Goal: Subscribe to service/newsletter

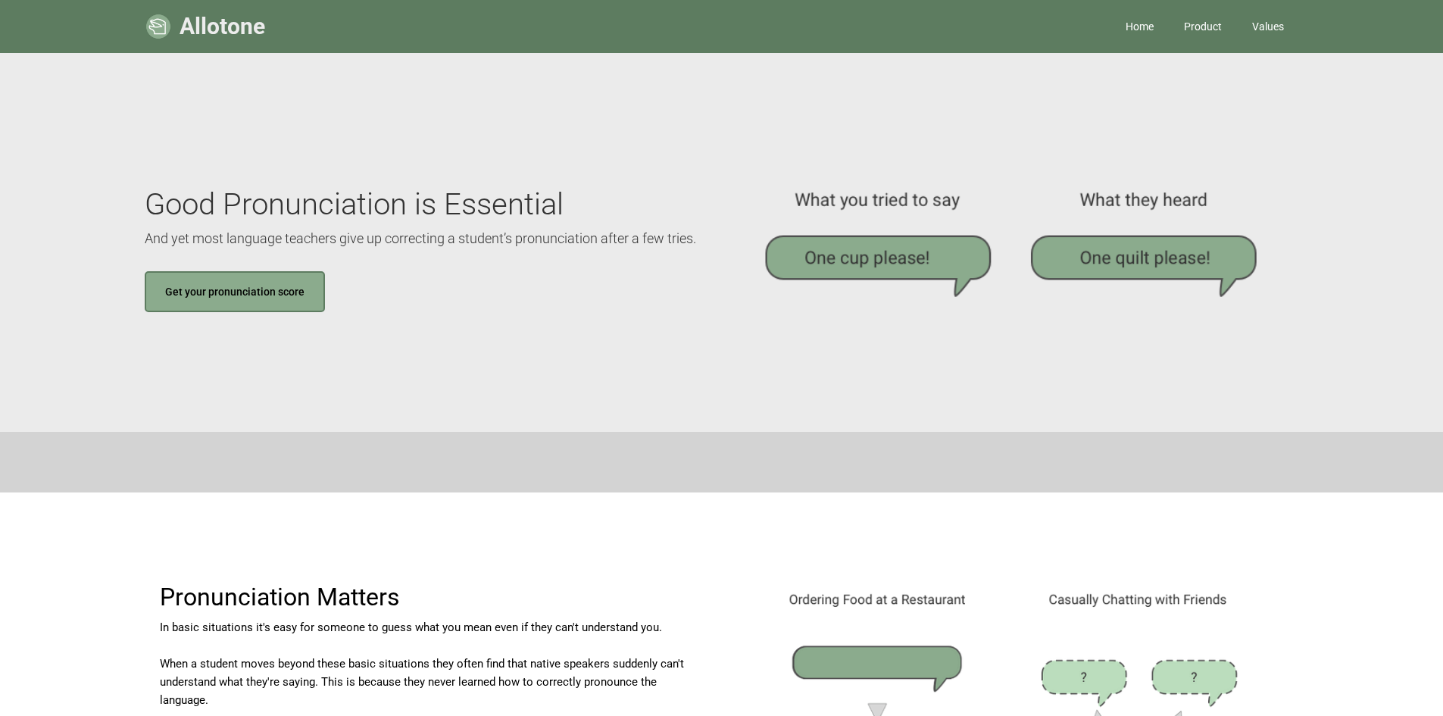
click at [1200, 31] on link "Product" at bounding box center [1203, 26] width 68 height 45
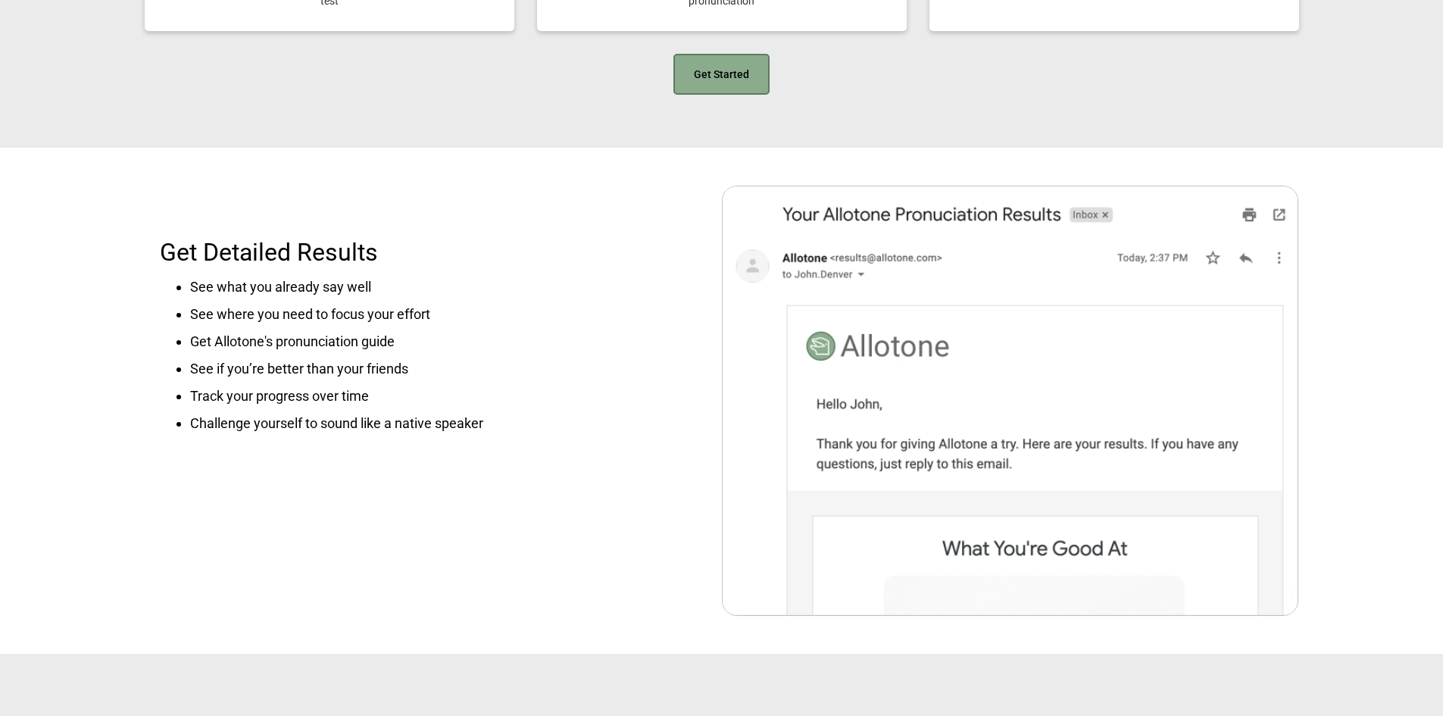
scroll to position [1513, 0]
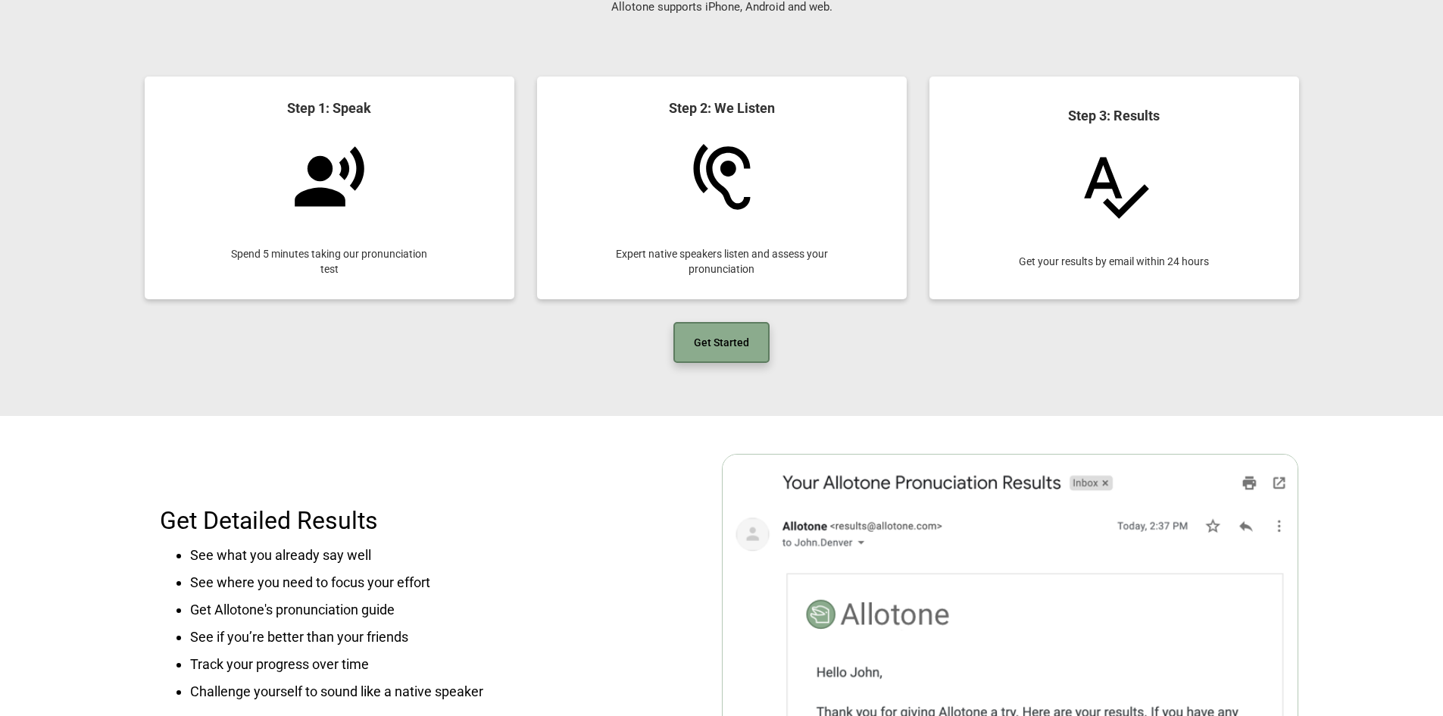
click at [701, 333] on link "Get Started" at bounding box center [721, 342] width 96 height 41
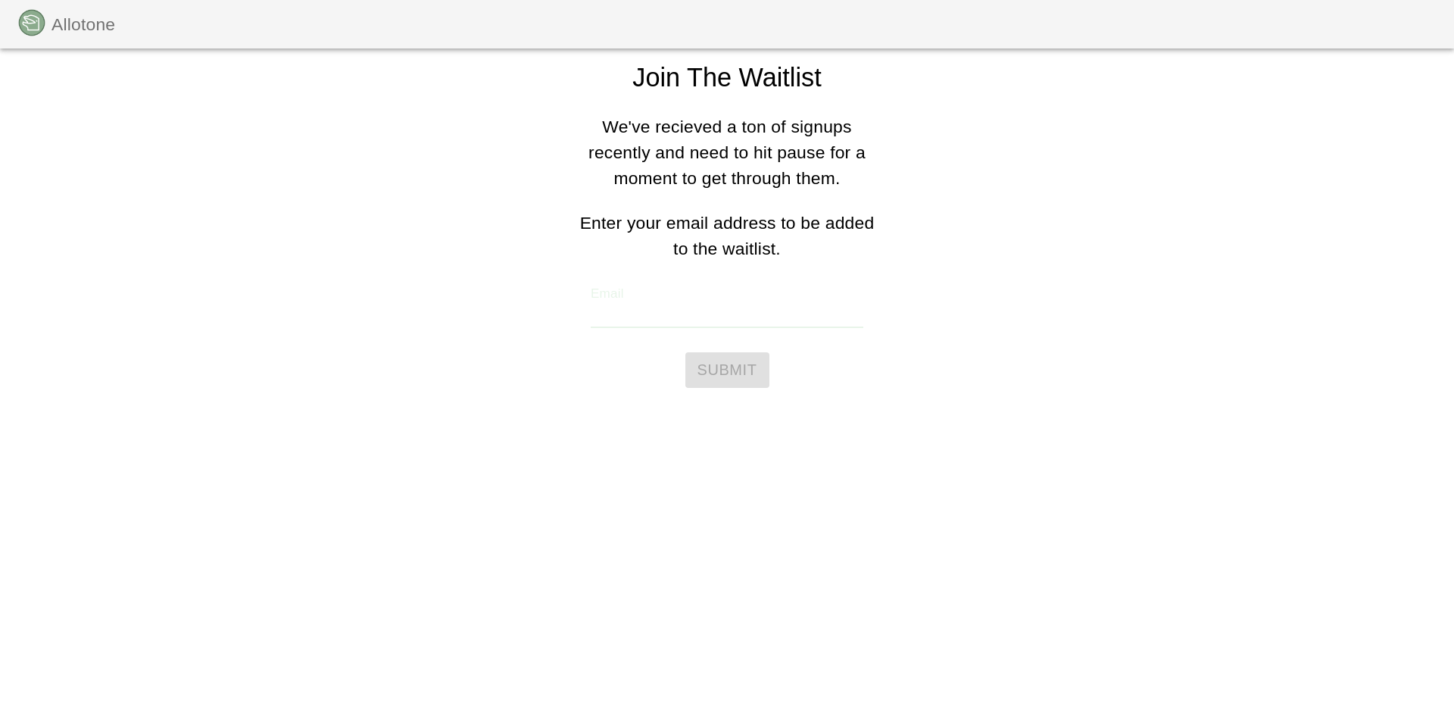
click at [676, 315] on input "Email" at bounding box center [727, 313] width 273 height 30
type input "[EMAIL_ADDRESS][DOMAIN_NAME]"
click at [731, 367] on span "Submit" at bounding box center [728, 370] width 60 height 27
